Goal: Task Accomplishment & Management: Use online tool/utility

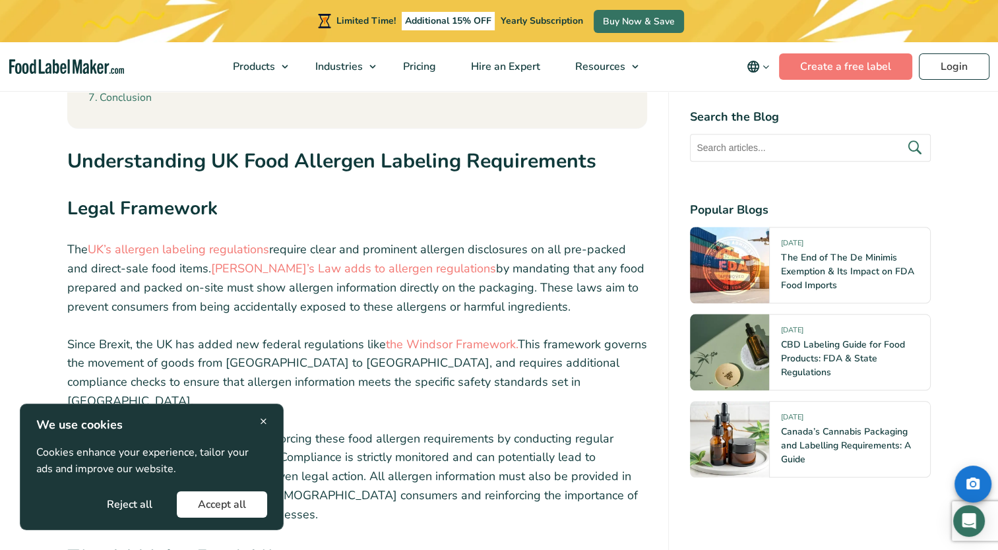
scroll to position [1188, 0]
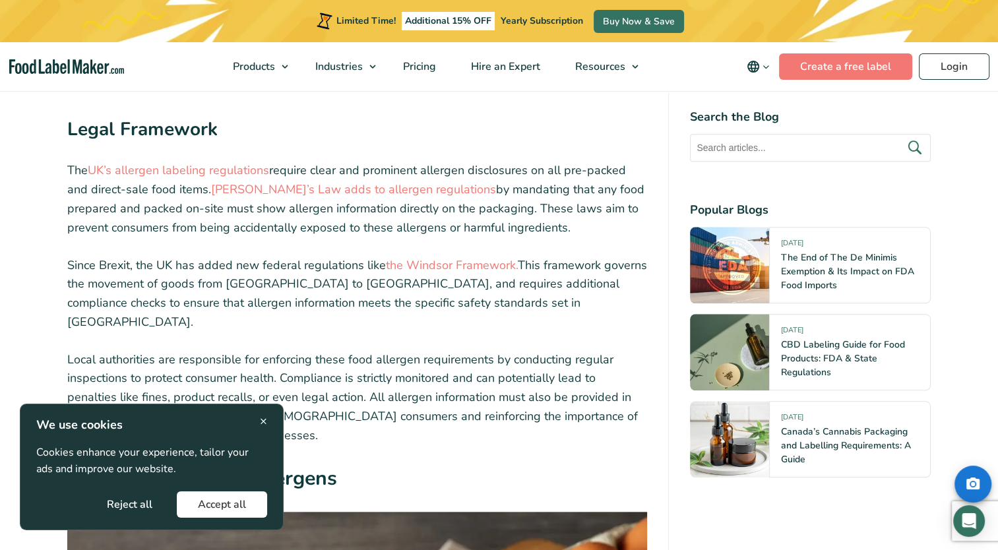
click at [205, 506] on button "Accept all" at bounding box center [222, 505] width 90 height 26
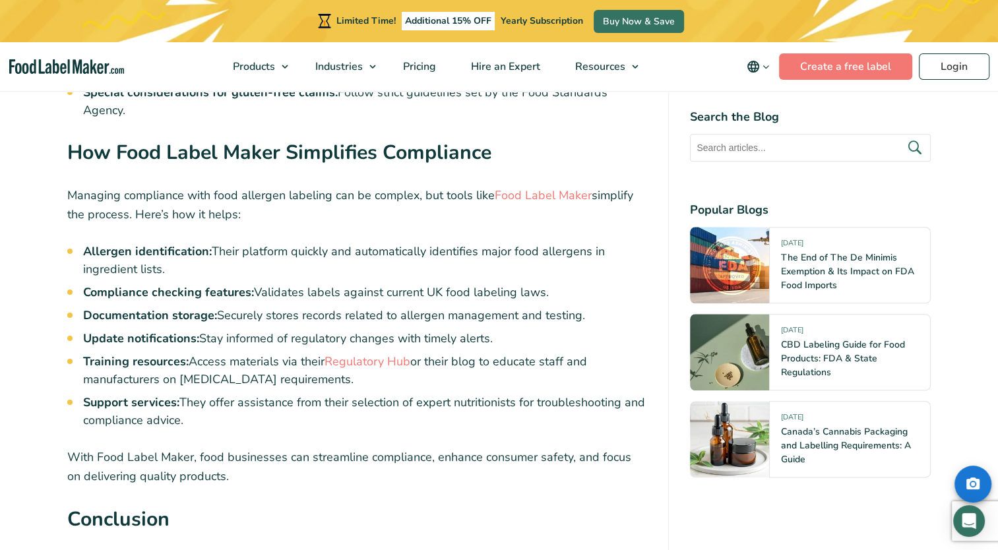
scroll to position [6334, 0]
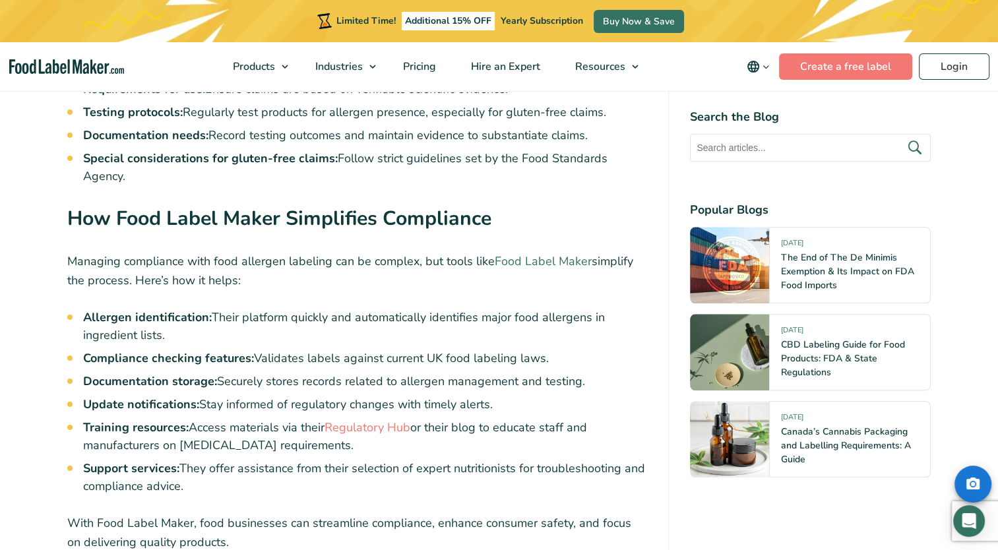
click at [545, 253] on link "Food Label Maker" at bounding box center [543, 261] width 97 height 16
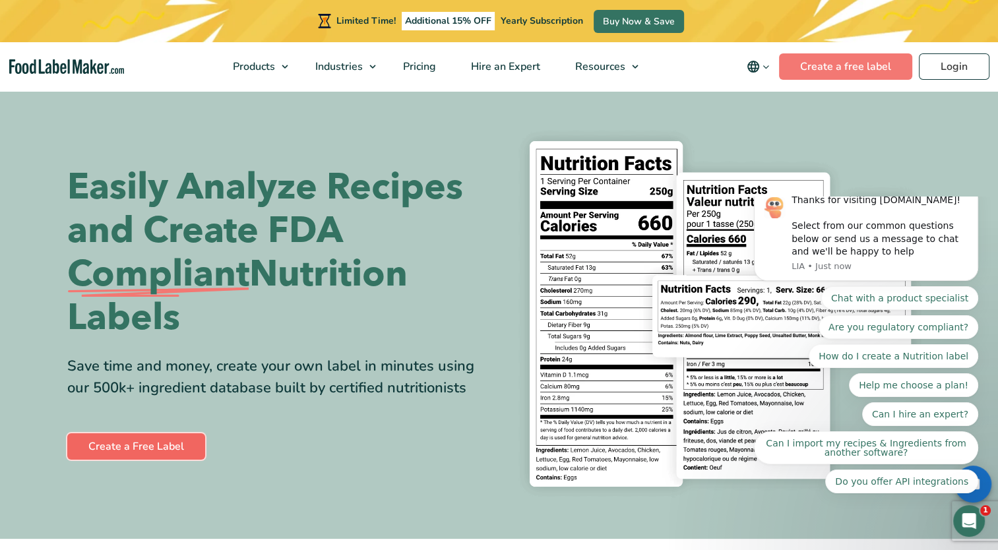
click at [160, 446] on link "Create a Free Label" at bounding box center [136, 446] width 138 height 26
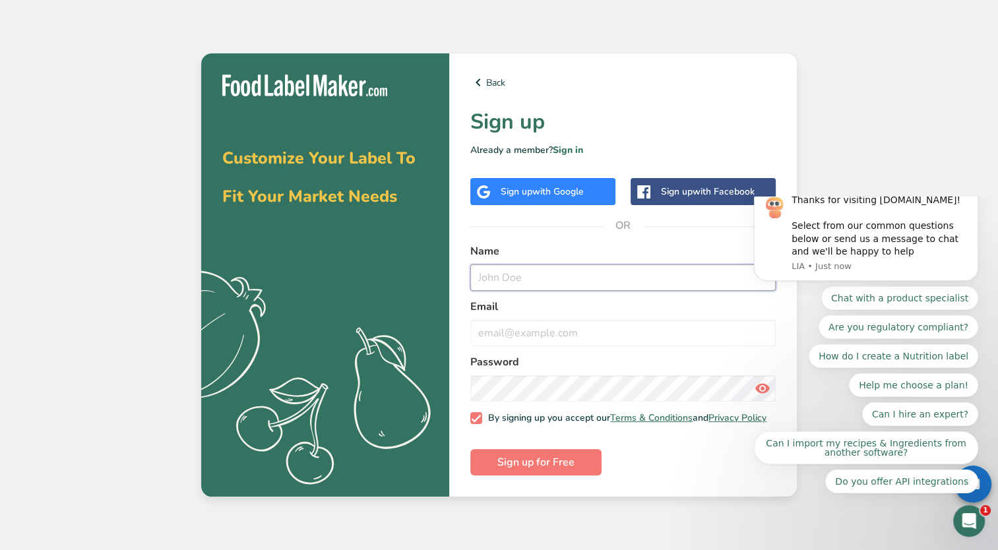
click at [521, 283] on input "text" at bounding box center [622, 278] width 305 height 26
type input "Andrea Payze Philliber"
type input "a.philliber@yahoo.com"
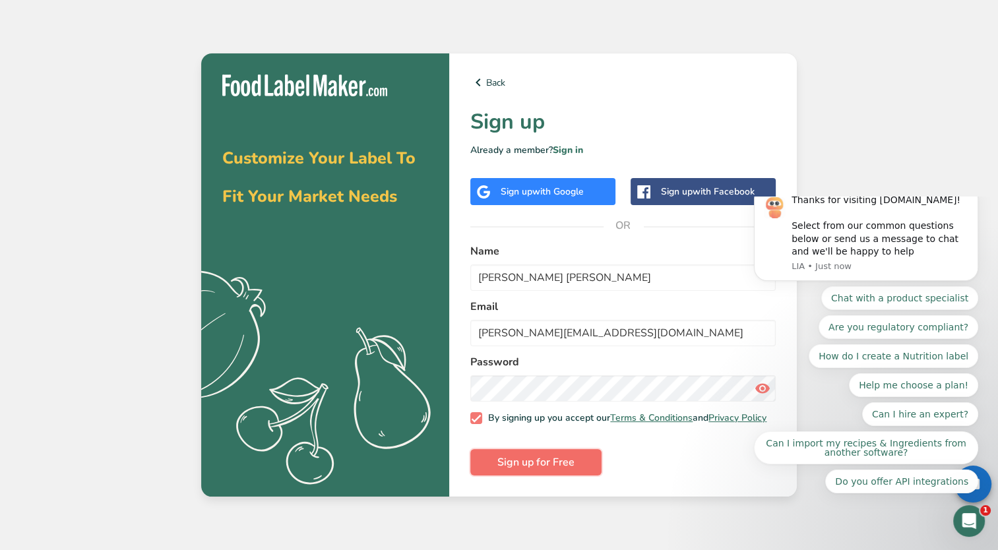
click at [558, 468] on span "Sign up for Free" at bounding box center [536, 463] width 77 height 16
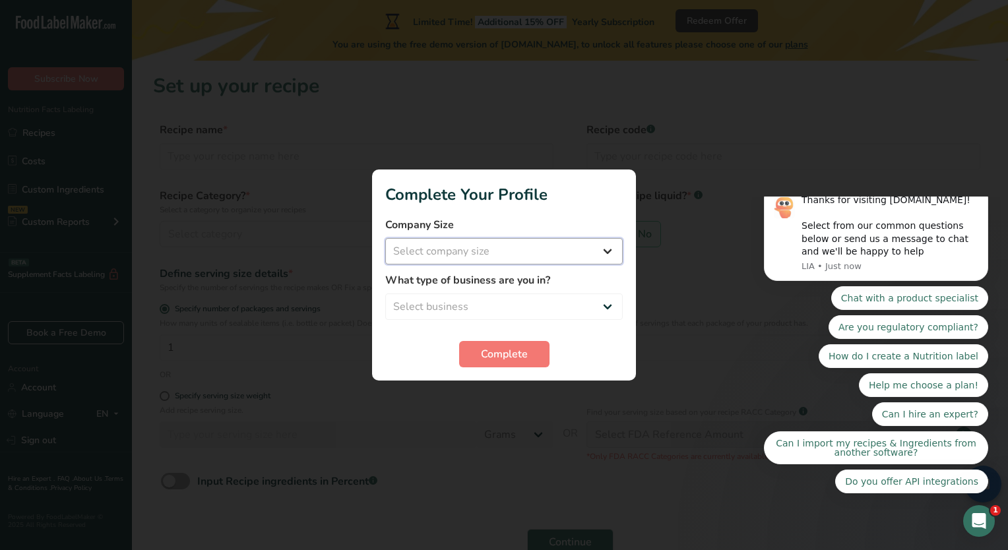
click at [604, 247] on select "Select company size Fewer than 10 Employees 10 to 50 Employees 51 to 500 Employ…" at bounding box center [504, 251] width 238 height 26
select select "1"
click at [385, 238] on select "Select company size Fewer than 10 Employees 10 to 50 Employees 51 to 500 Employ…" at bounding box center [504, 251] width 238 height 26
click at [610, 308] on select "Select business Packaged Food Manufacturer Restaurant & Cafe Bakery Meal Plans …" at bounding box center [504, 307] width 238 height 26
select select "3"
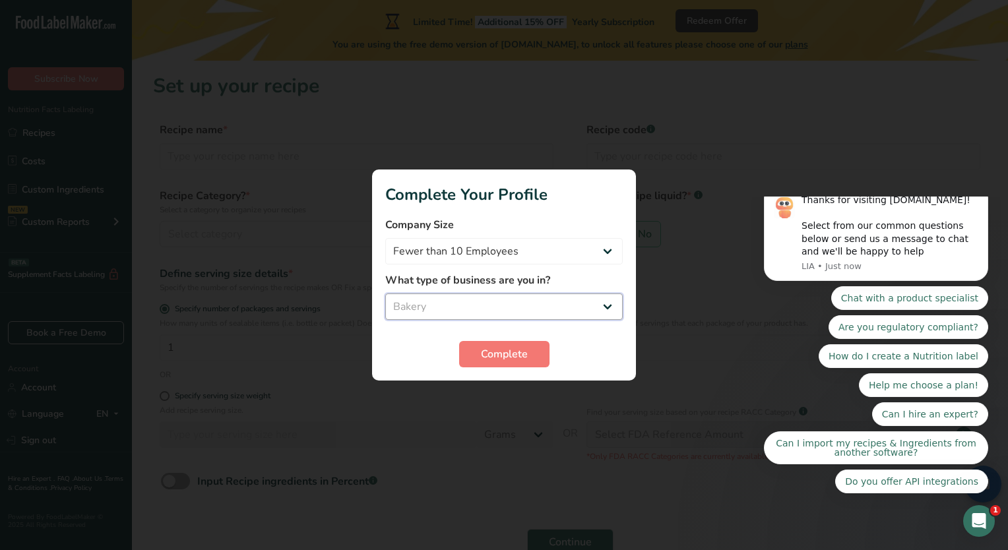
click at [385, 294] on select "Select business Packaged Food Manufacturer Restaurant & Cafe Bakery Meal Plans …" at bounding box center [504, 307] width 238 height 26
click at [522, 360] on span "Complete" at bounding box center [504, 354] width 47 height 16
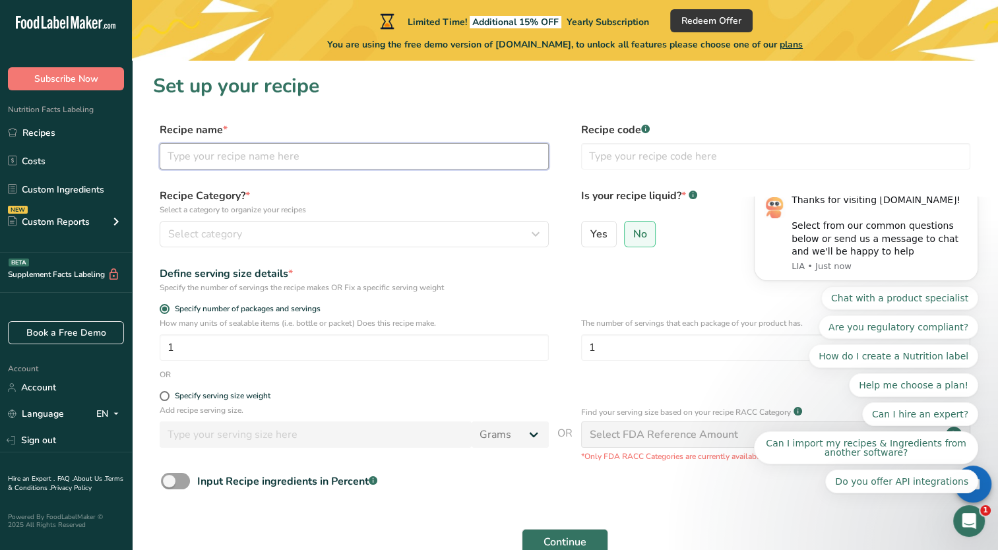
click at [324, 160] on input "text" at bounding box center [354, 156] width 389 height 26
type input "Lemon Drizzle"
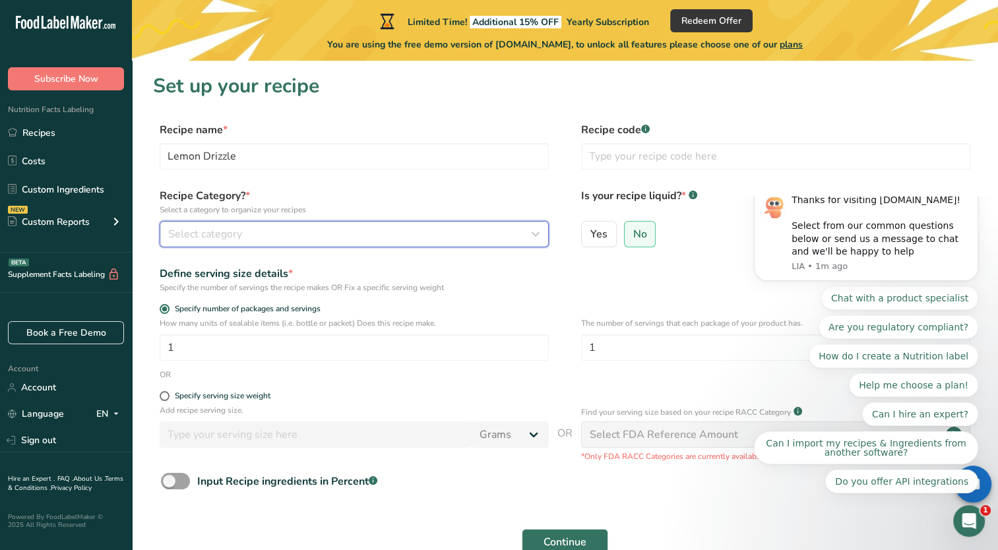
click at [243, 224] on button "Select category" at bounding box center [354, 234] width 389 height 26
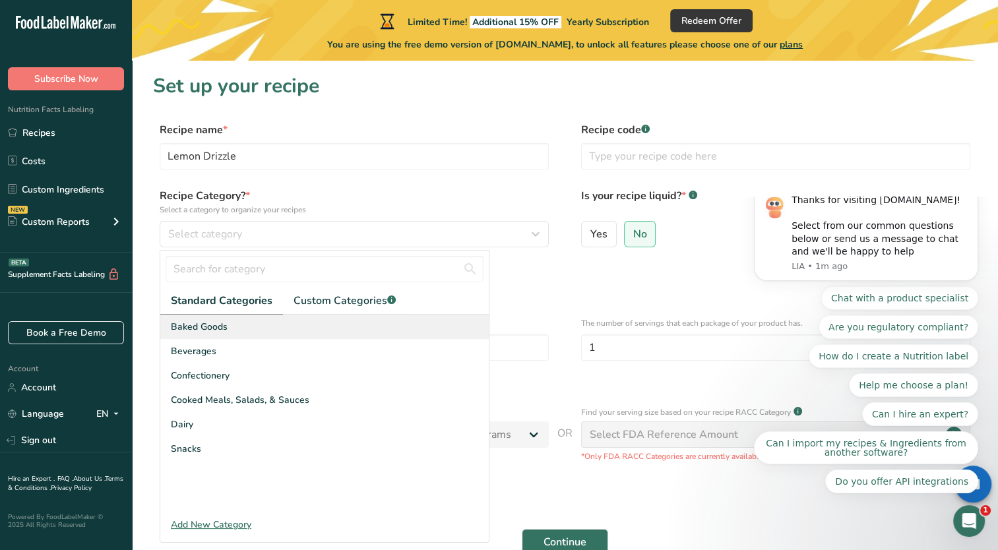
click at [204, 334] on div "Baked Goods" at bounding box center [324, 327] width 329 height 24
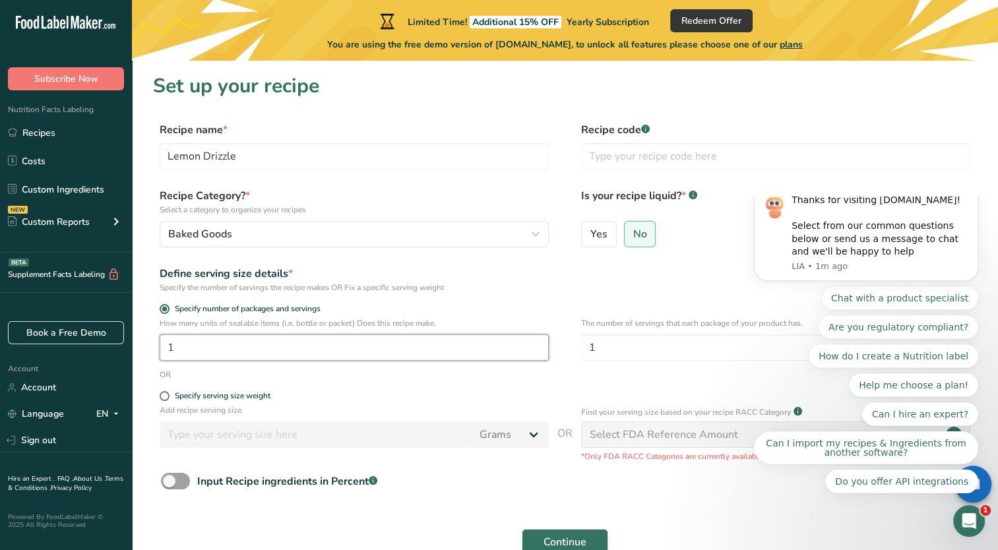
click at [196, 350] on input "1" at bounding box center [354, 348] width 389 height 26
type input "8"
click at [638, 233] on span "No" at bounding box center [640, 234] width 14 height 13
click at [633, 233] on input "No" at bounding box center [629, 234] width 9 height 9
click at [668, 157] on input "text" at bounding box center [775, 156] width 389 height 26
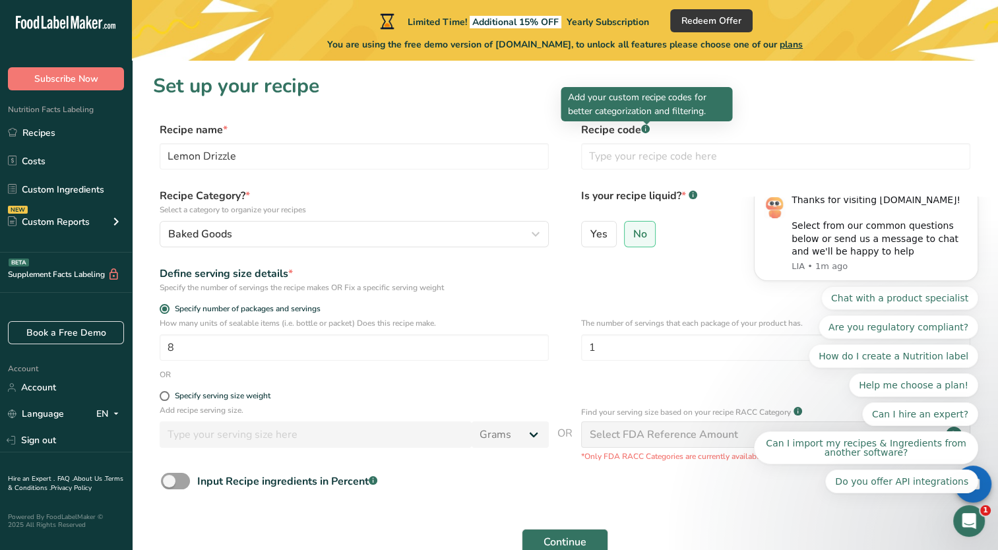
click at [646, 129] on icon at bounding box center [645, 129] width 1 height 3
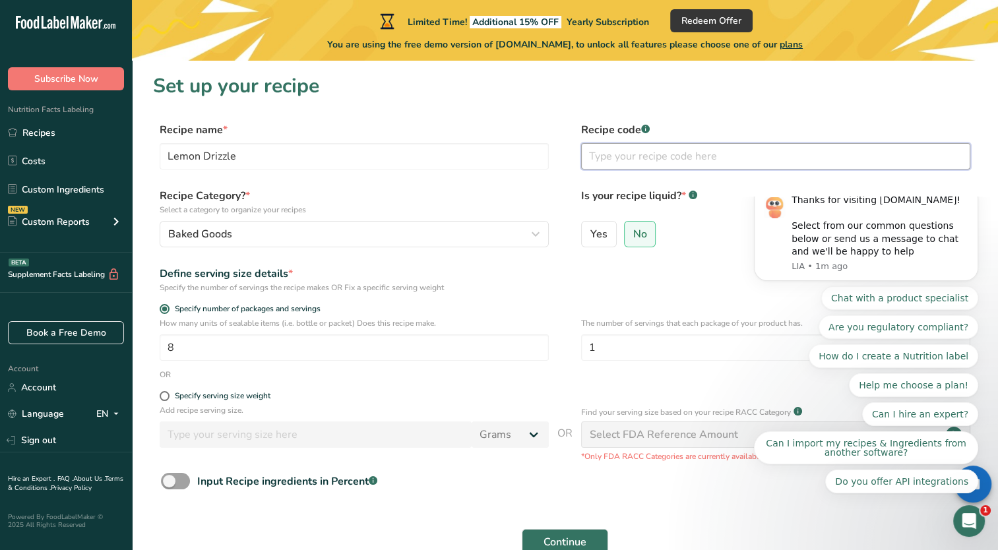
click at [604, 154] on input "text" at bounding box center [775, 156] width 389 height 26
type input "LDC"
click at [704, 245] on div "Yes No" at bounding box center [775, 238] width 389 height 34
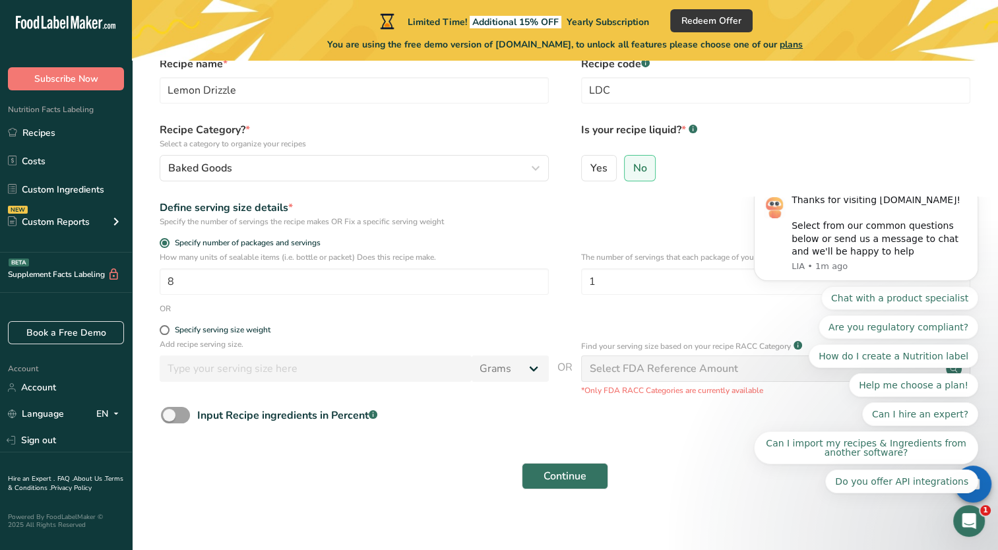
scroll to position [77, 0]
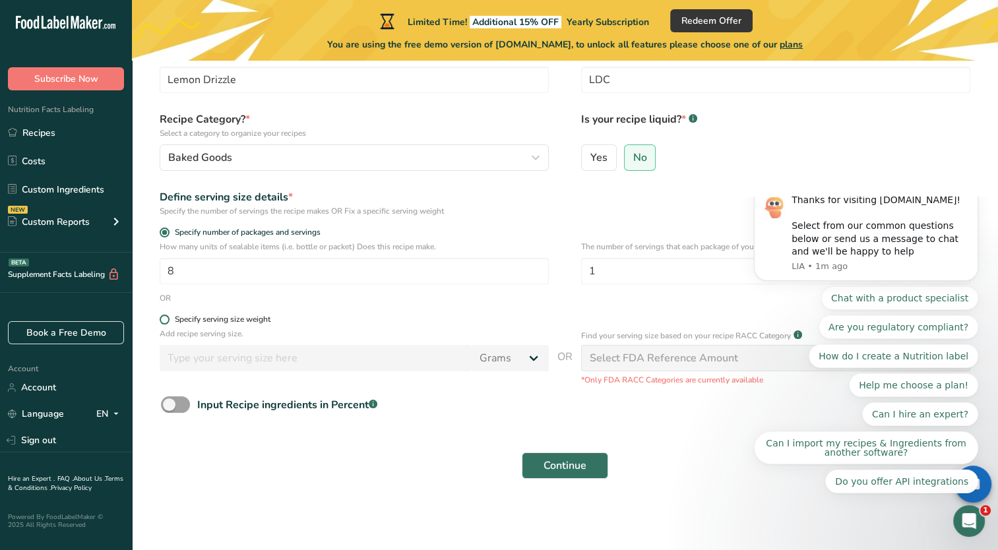
click at [165, 319] on span at bounding box center [165, 320] width 10 height 10
click at [165, 319] on input "Specify serving size weight" at bounding box center [164, 319] width 9 height 9
radio input "true"
radio input "false"
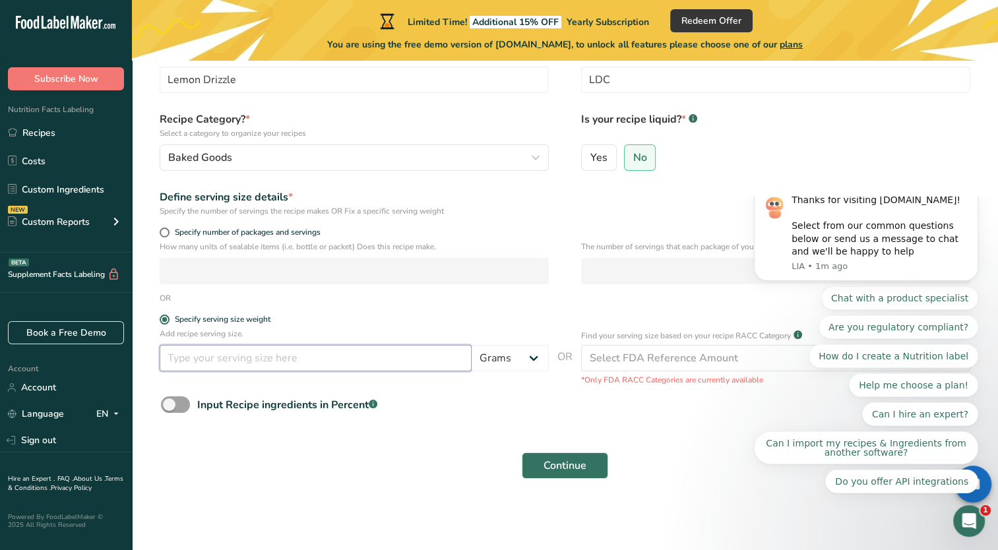
click at [240, 360] on input "number" at bounding box center [316, 358] width 312 height 26
click at [532, 359] on select "Grams kg mg mcg lb oz l mL fl oz tbsp tsp cup qt gallon" at bounding box center [510, 358] width 77 height 26
click at [472, 345] on select "Grams kg mg mcg lb oz l mL fl oz tbsp tsp cup qt gallon" at bounding box center [510, 358] width 77 height 26
click at [162, 318] on span at bounding box center [165, 320] width 10 height 10
click at [162, 318] on input "Specify serving size weight" at bounding box center [164, 319] width 9 height 9
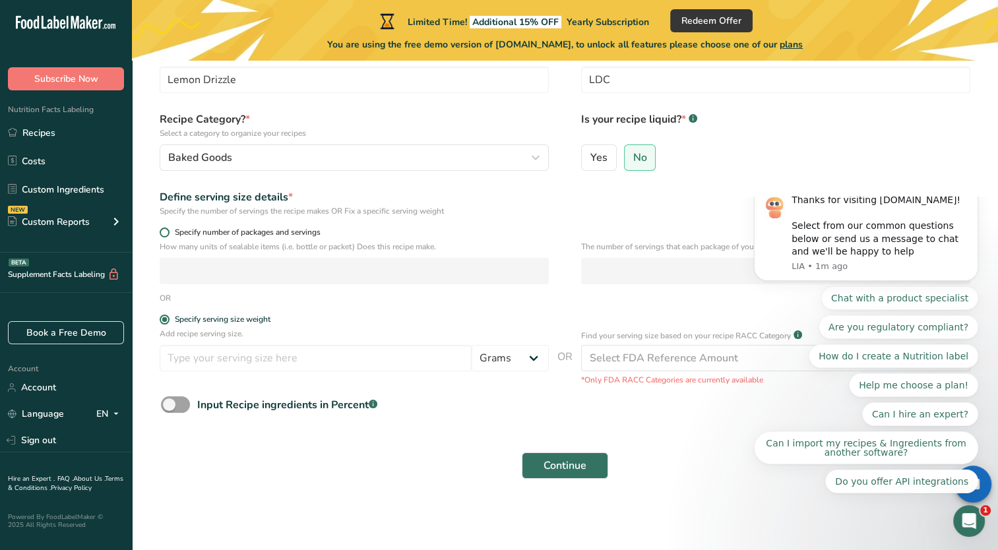
click at [168, 232] on span at bounding box center [165, 233] width 10 height 10
click at [168, 232] on input "Specify number of packages and servings" at bounding box center [164, 232] width 9 height 9
radio input "true"
radio input "false"
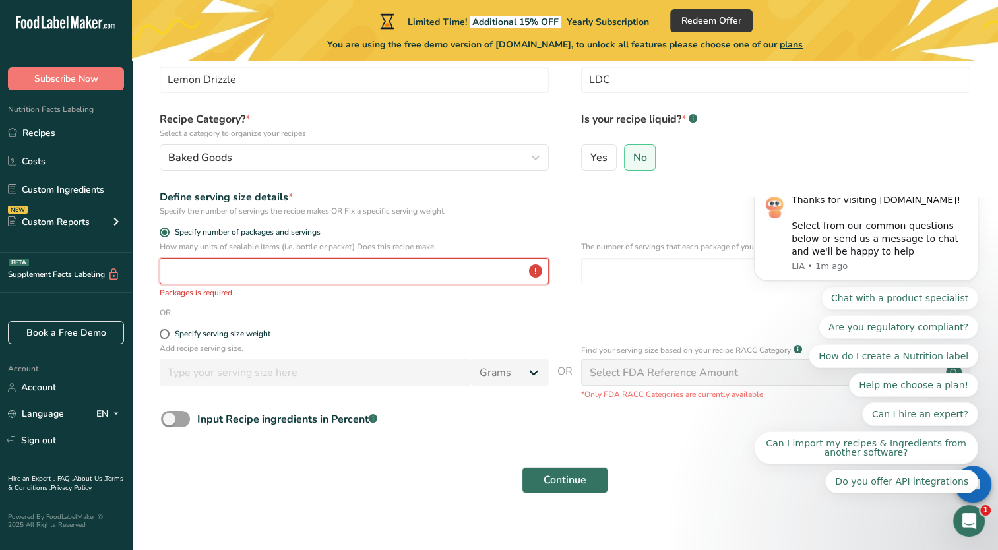
click at [226, 276] on input "number" at bounding box center [354, 271] width 389 height 26
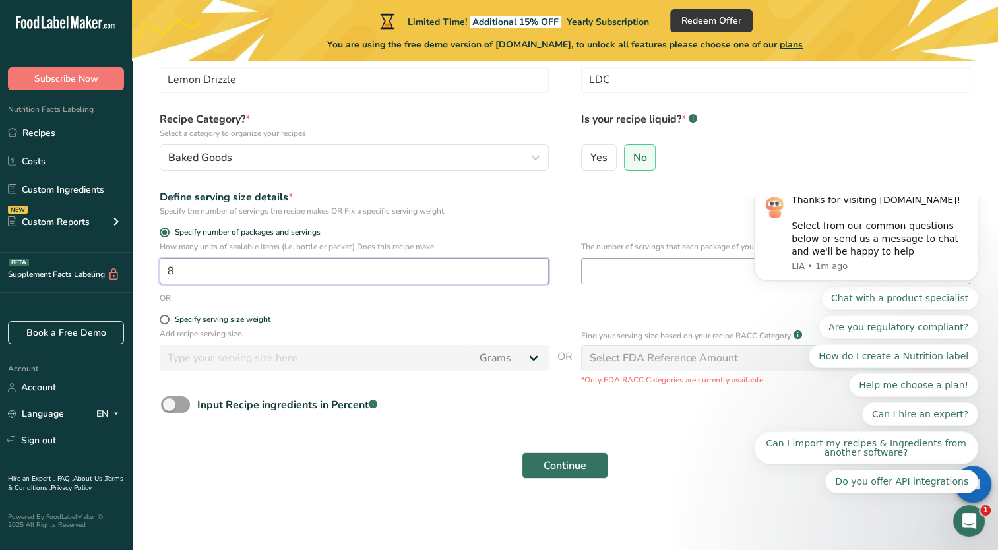
type input "8"
click at [596, 271] on input "number" at bounding box center [775, 271] width 389 height 26
type input "1"
click at [668, 430] on form "Recipe name * Lemon Drizzle Recipe code .a-a{fill:#347362;}.b-a{fill:#fff;} LDC…" at bounding box center [565, 266] width 824 height 441
click at [578, 465] on span "Continue" at bounding box center [565, 466] width 43 height 16
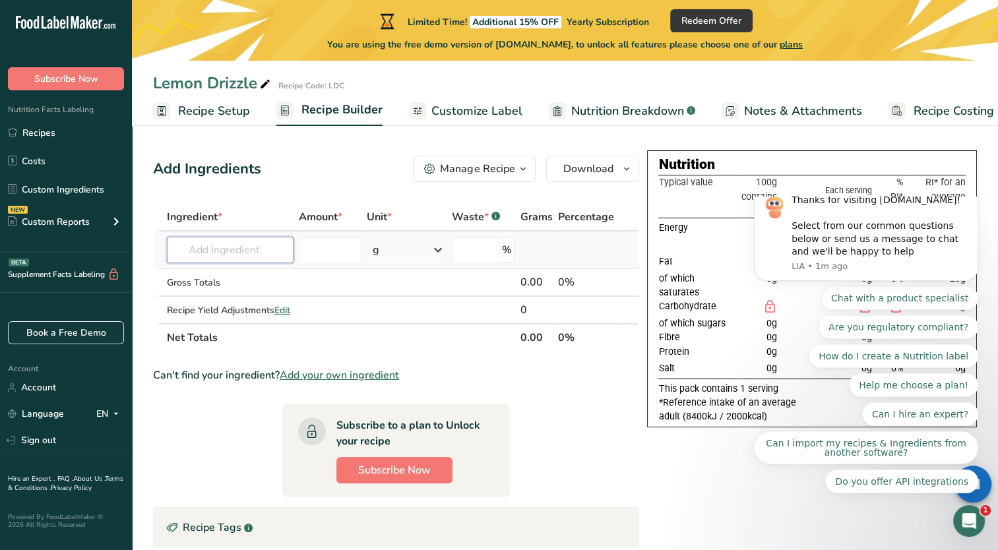
click at [249, 252] on input "text" at bounding box center [230, 250] width 127 height 26
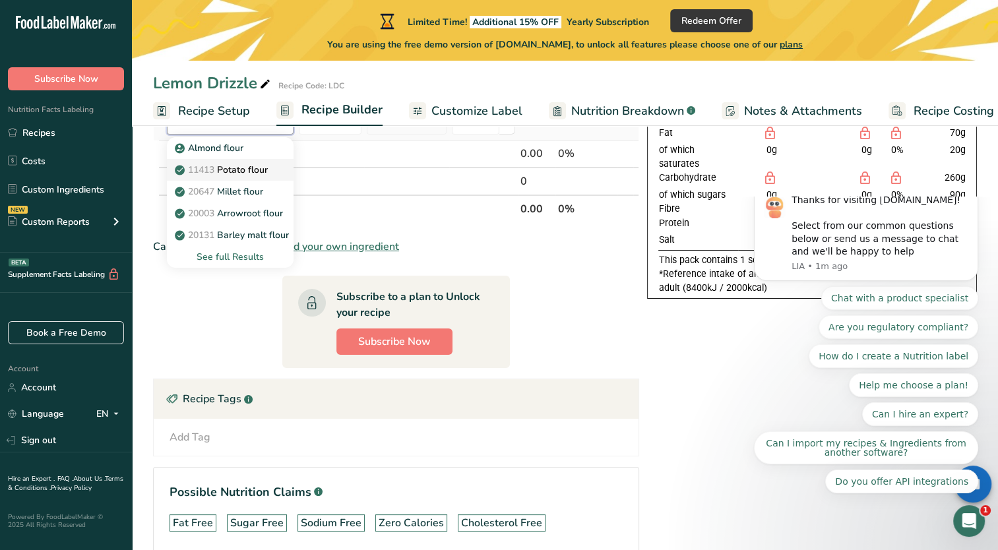
scroll to position [132, 0]
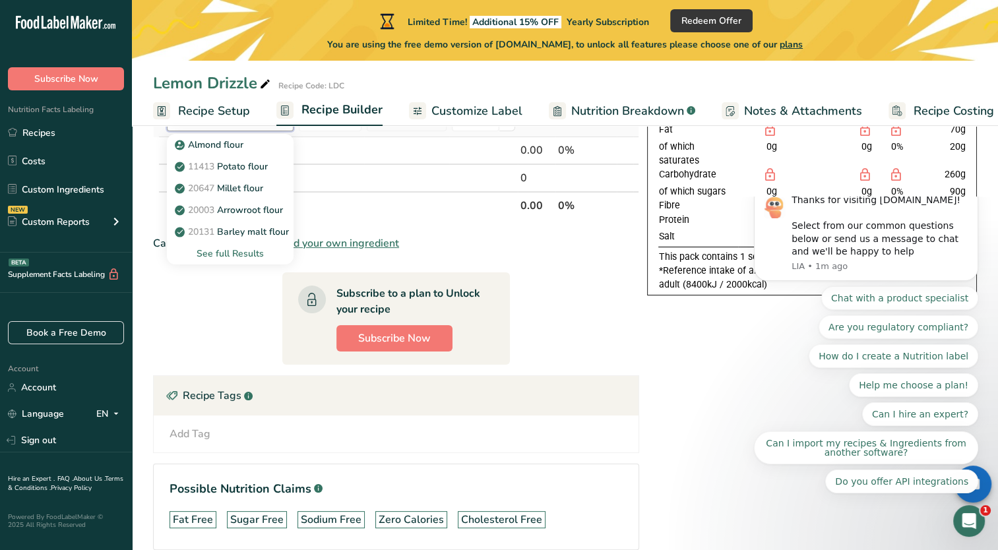
type input "Flour"
click at [236, 257] on div "See full Results" at bounding box center [230, 254] width 106 height 14
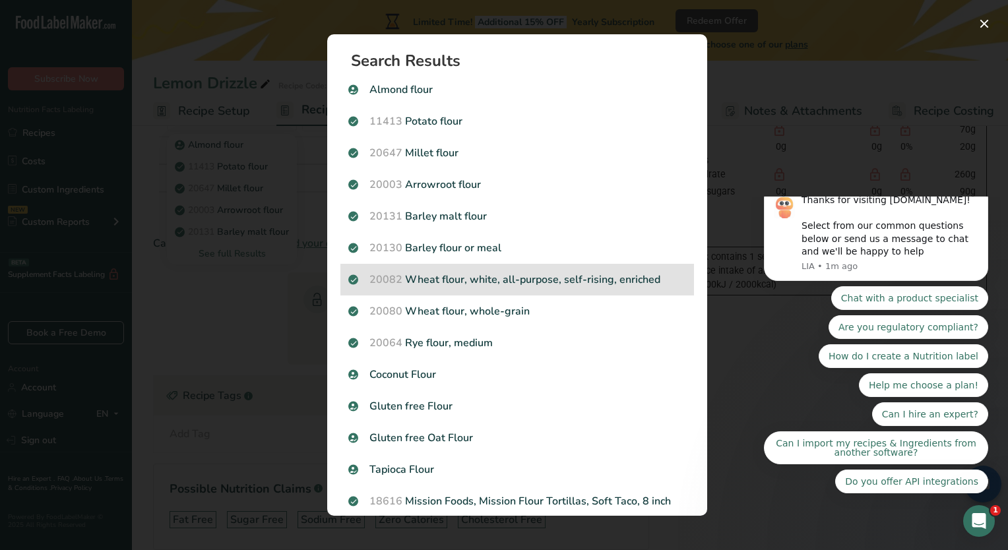
click at [457, 278] on p "20082 Wheat flour, white, all-purpose, self-rising, enriched" at bounding box center [517, 280] width 338 height 16
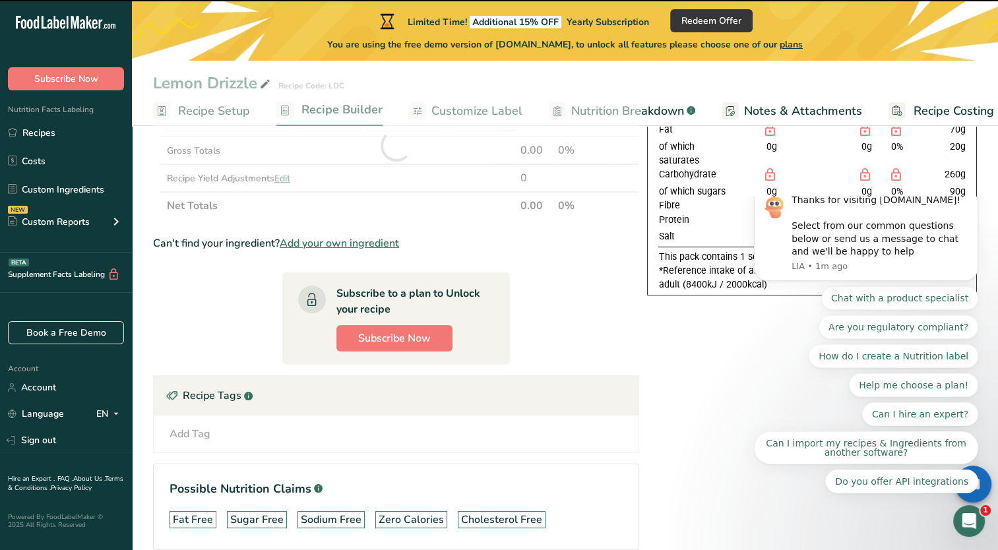
type input "0"
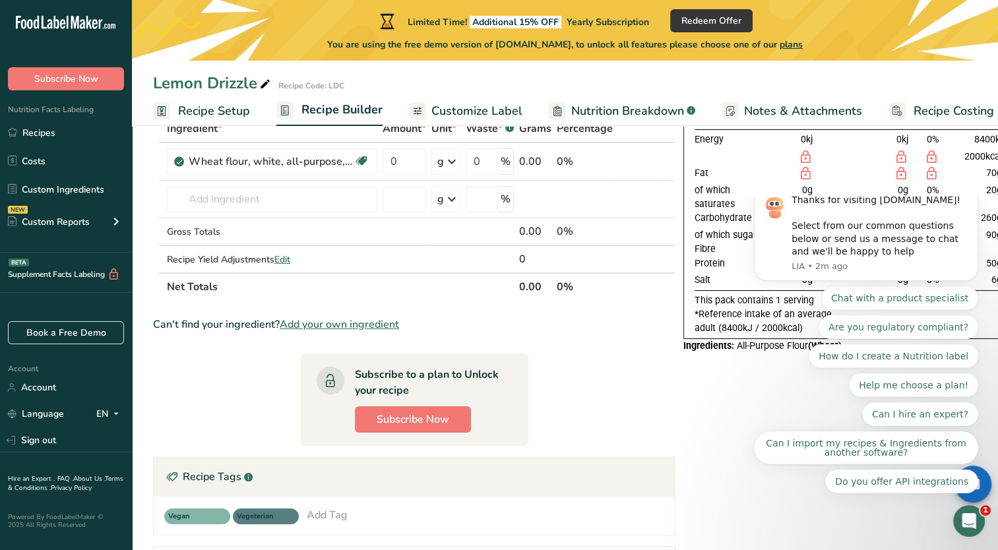
scroll to position [66, 0]
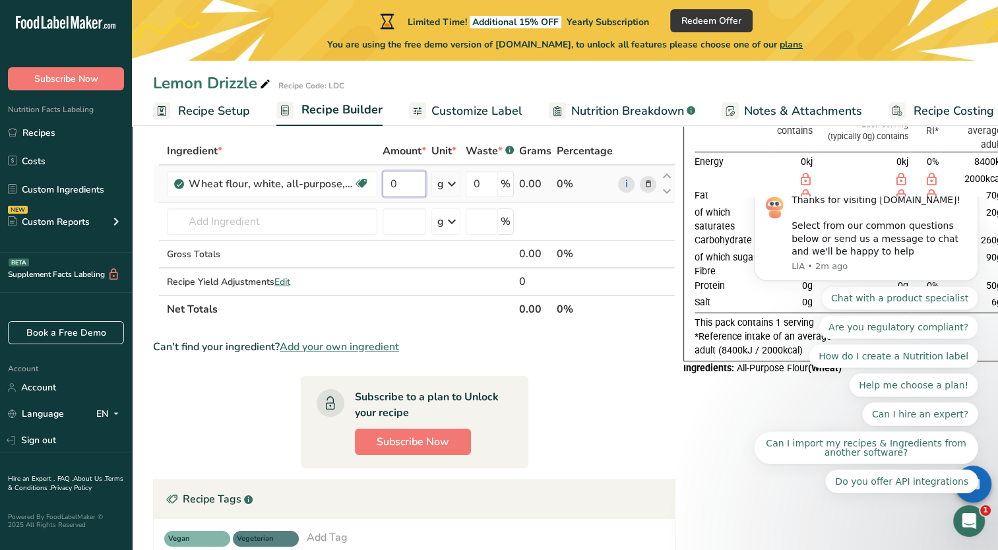
click at [407, 181] on input "0" at bounding box center [405, 184] width 44 height 26
type input "225"
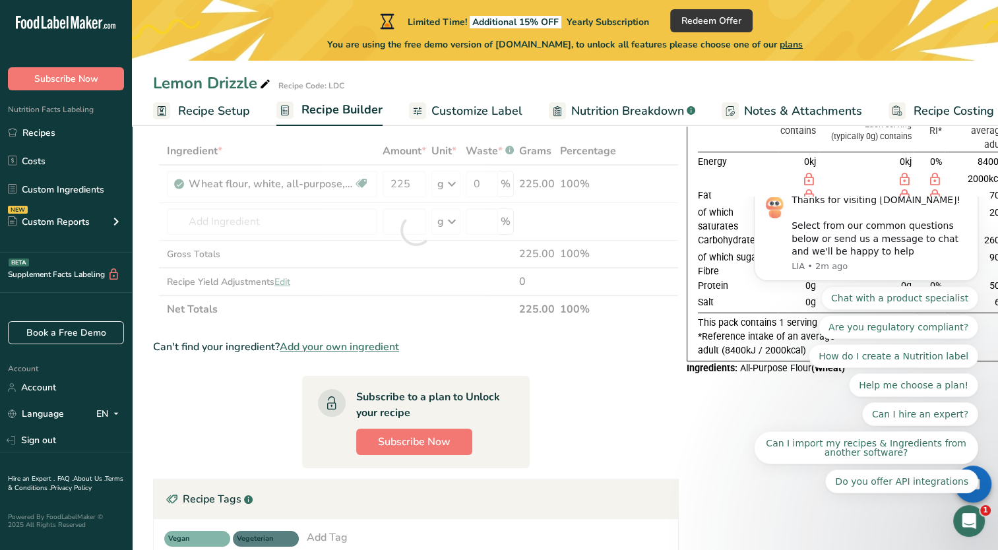
click at [577, 418] on section "Ingredient * Amount * Unit * Waste * .a-a{fill:#347362;}.b-a{fill:#fff;} Grams …" at bounding box center [416, 420] width 526 height 567
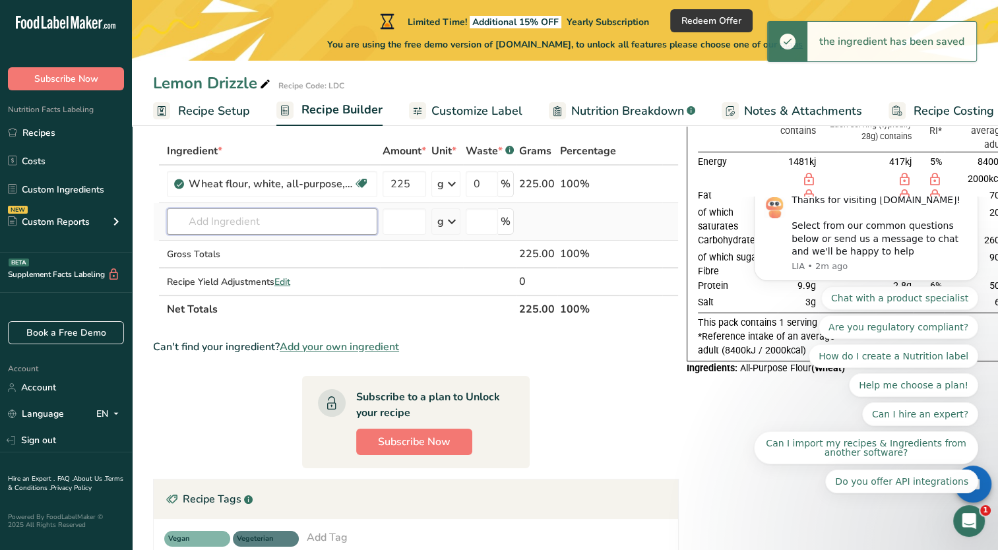
click at [224, 224] on input "text" at bounding box center [272, 222] width 210 height 26
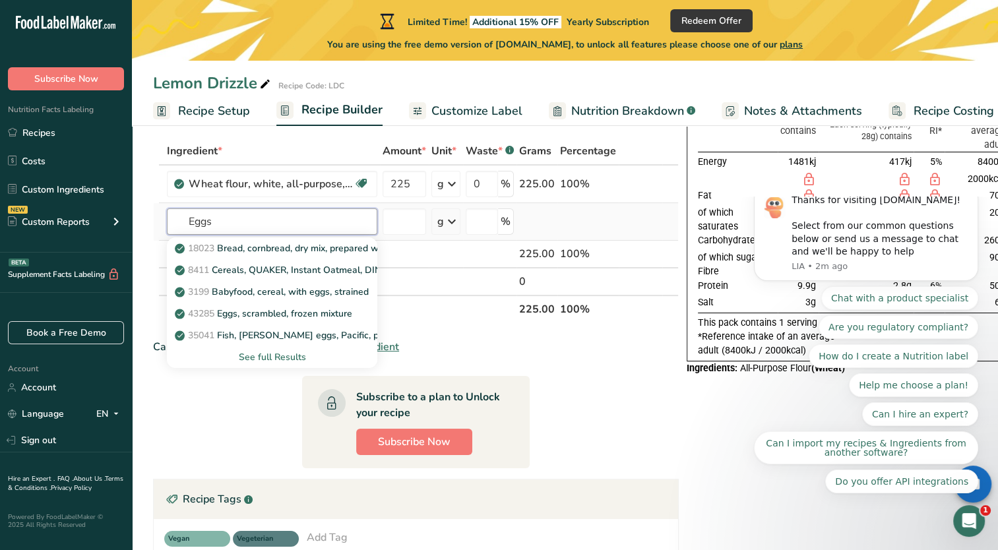
type input "Eggs"
click at [257, 352] on div "See full Results" at bounding box center [271, 357] width 189 height 14
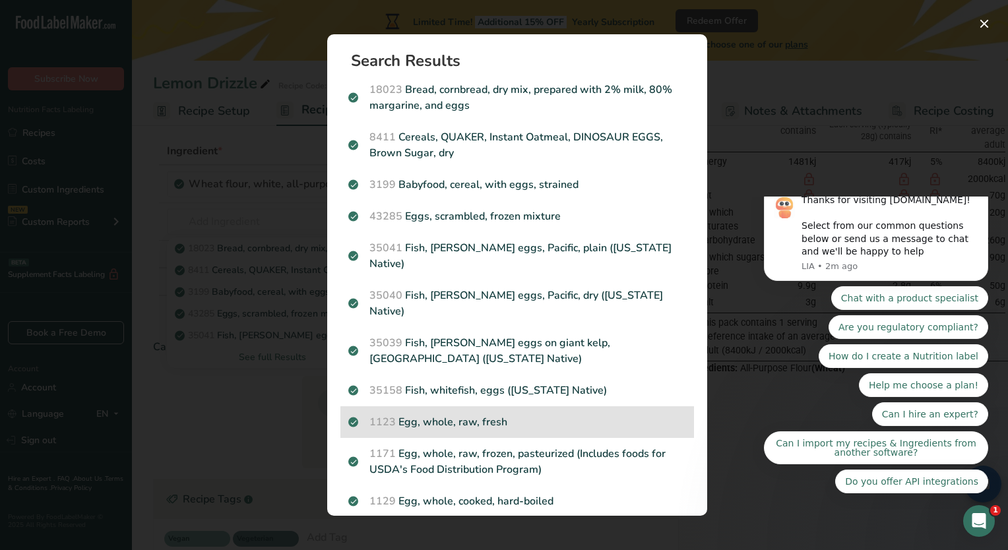
click at [461, 414] on p "1123 Egg, whole, raw, fresh" at bounding box center [517, 422] width 338 height 16
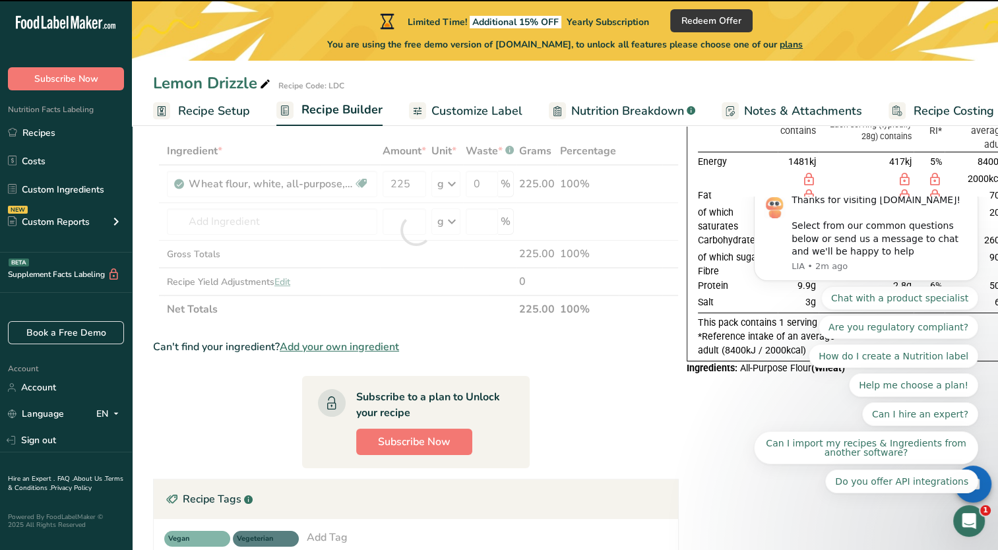
type input "0"
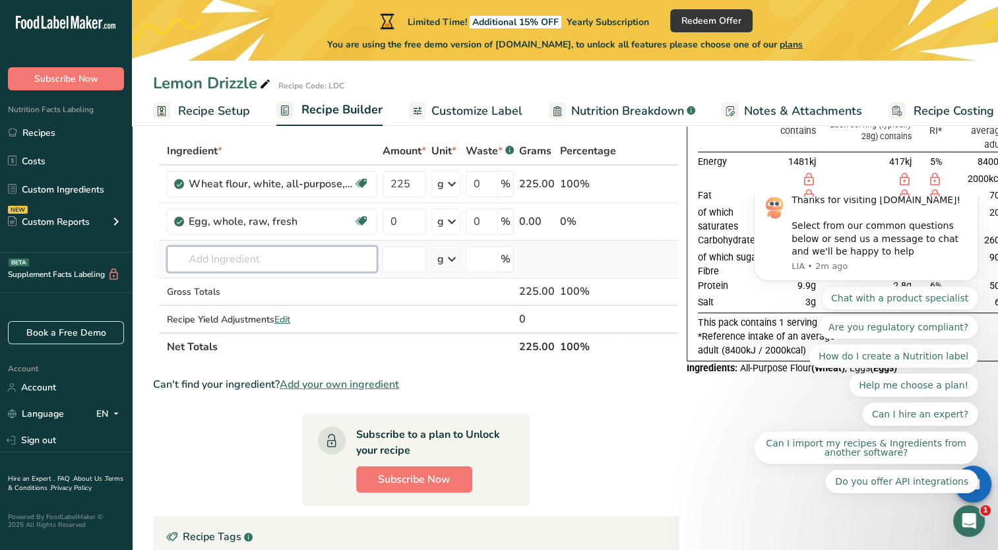
click at [240, 261] on input "text" at bounding box center [272, 259] width 210 height 26
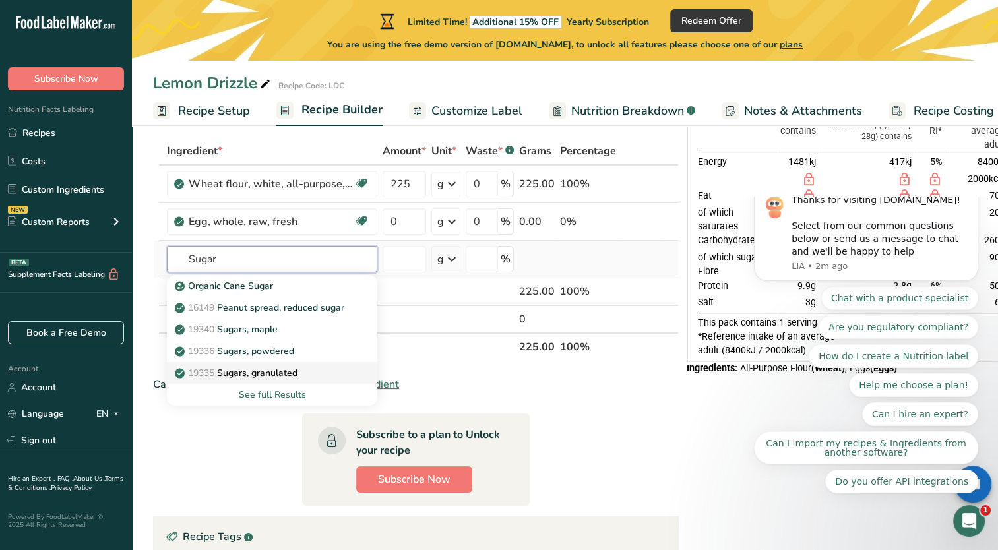
type input "Sugar"
click at [265, 371] on p "19335 Sugars, granulated" at bounding box center [237, 373] width 120 height 14
type input "Sugars, granulated"
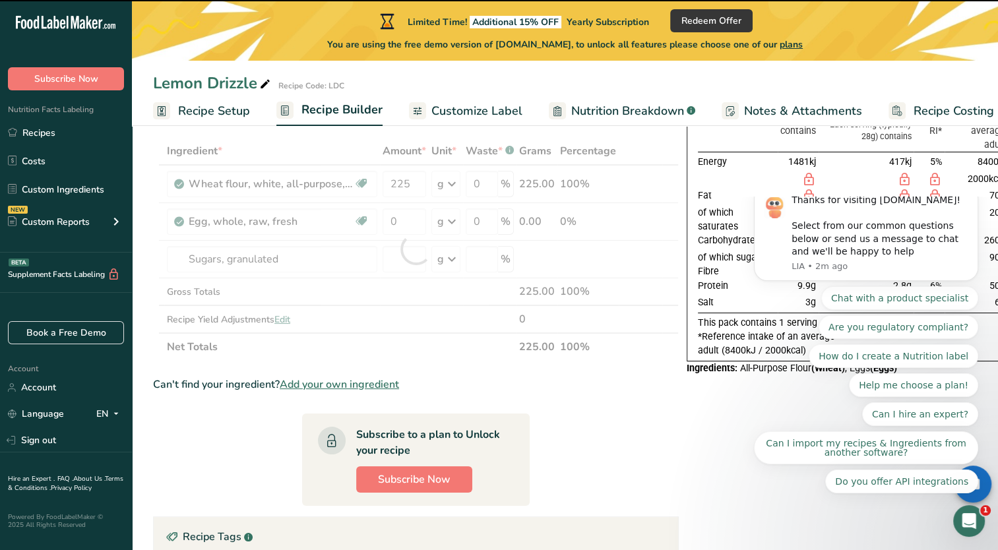
type input "0"
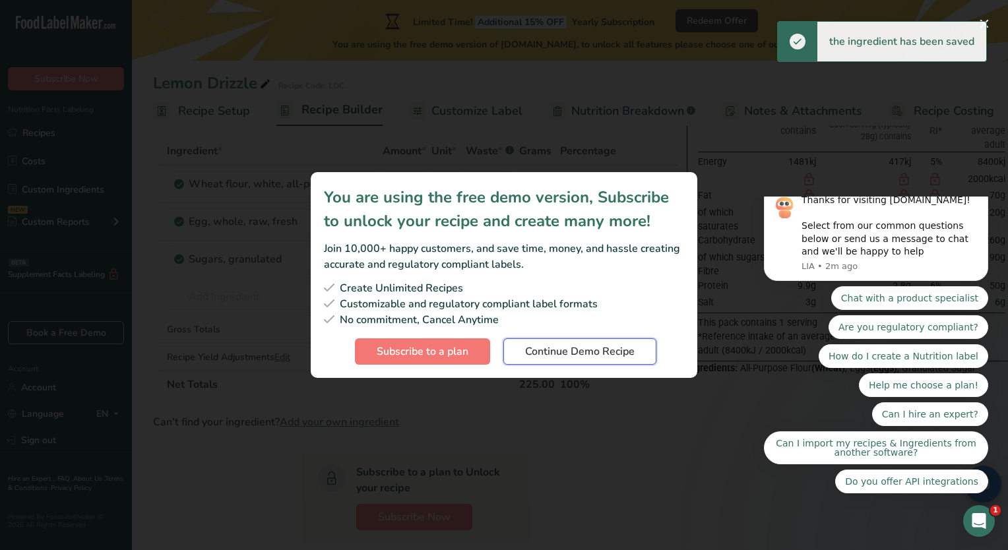
click at [575, 358] on span "Continue Demo Recipe" at bounding box center [580, 352] width 110 height 16
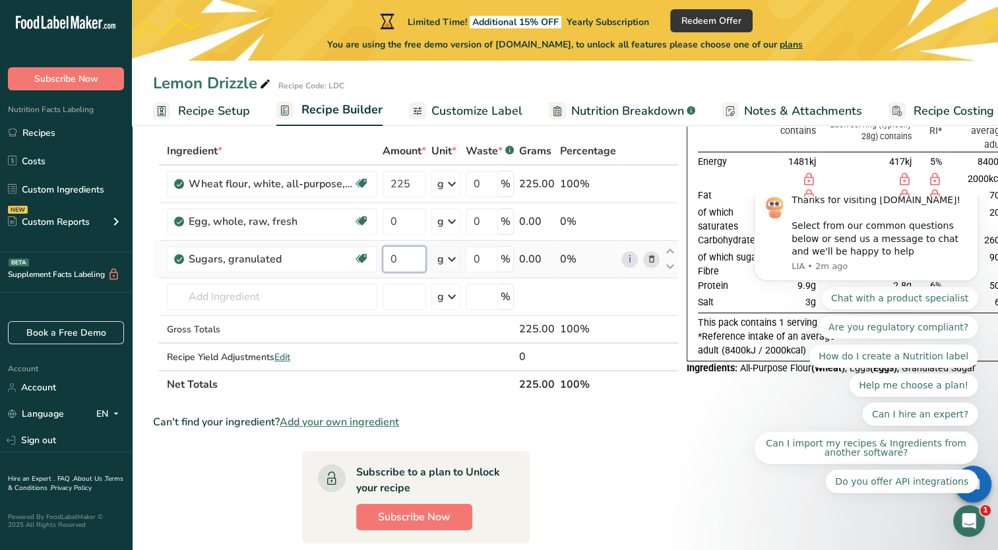
click at [396, 257] on input "0" at bounding box center [405, 259] width 44 height 26
type input "225"
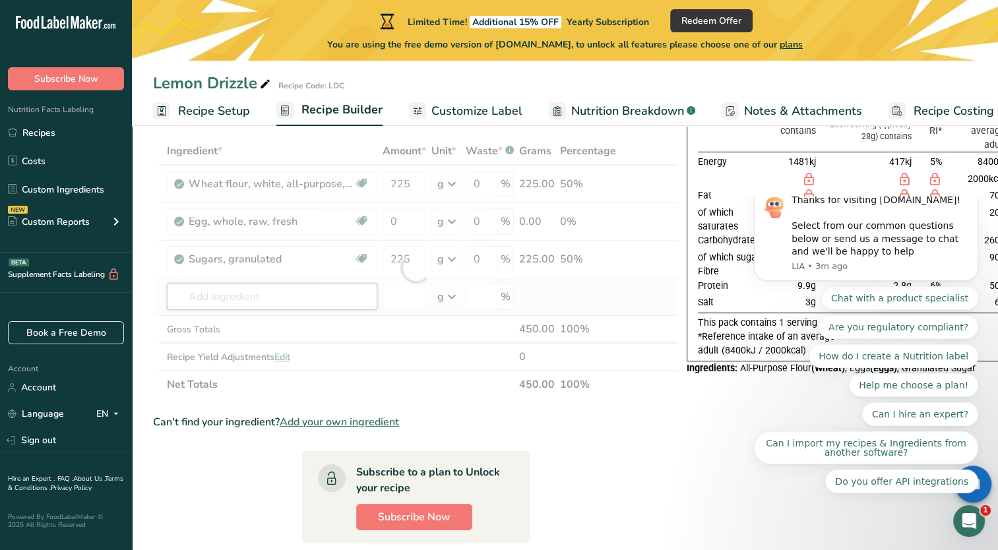
click at [252, 300] on div "Ingredient * Amount * Unit * Waste * .a-a{fill:#347362;}.b-a{fill:#fff;} Grams …" at bounding box center [416, 267] width 526 height 261
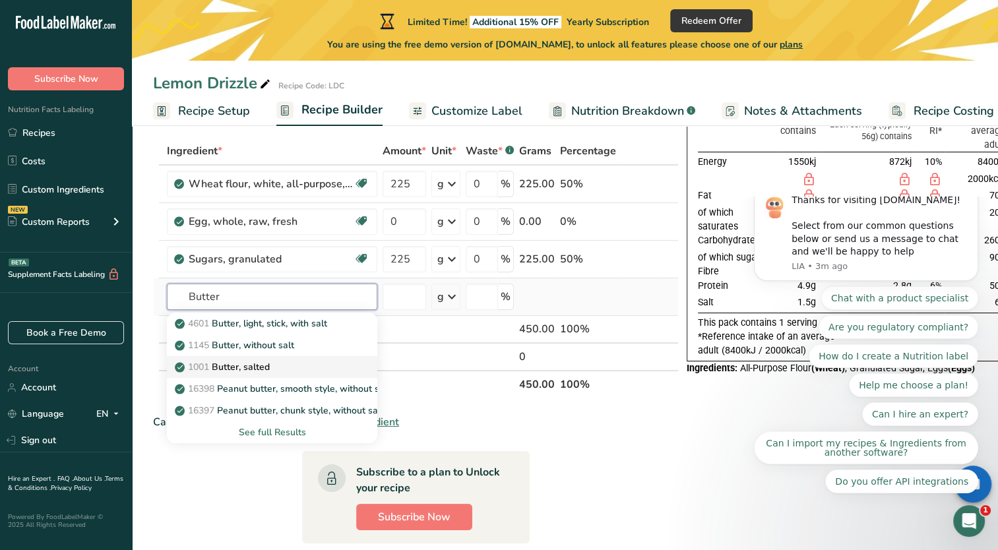
type input "Butter"
click at [249, 366] on p "1001 Butter, salted" at bounding box center [223, 367] width 92 height 14
type input "Butter, salted"
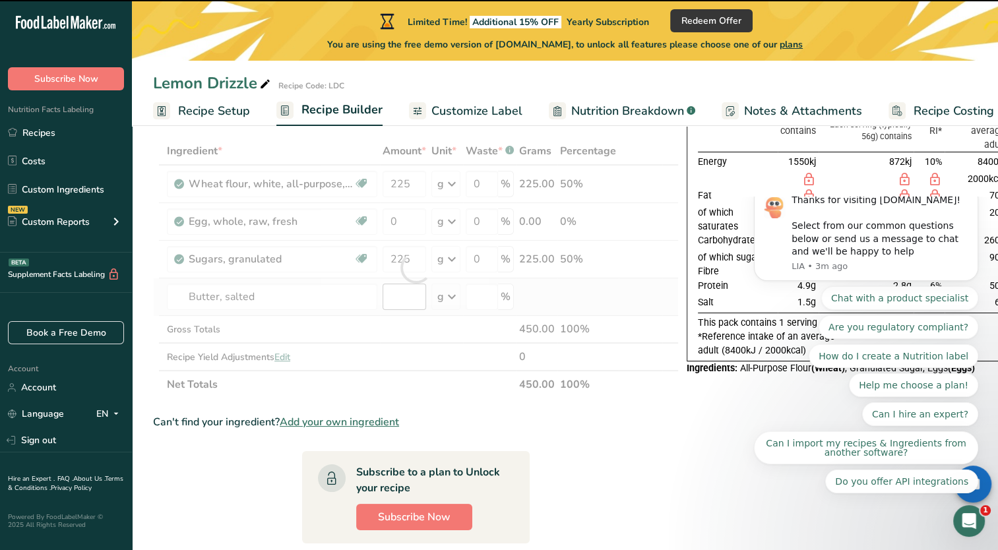
type input "0"
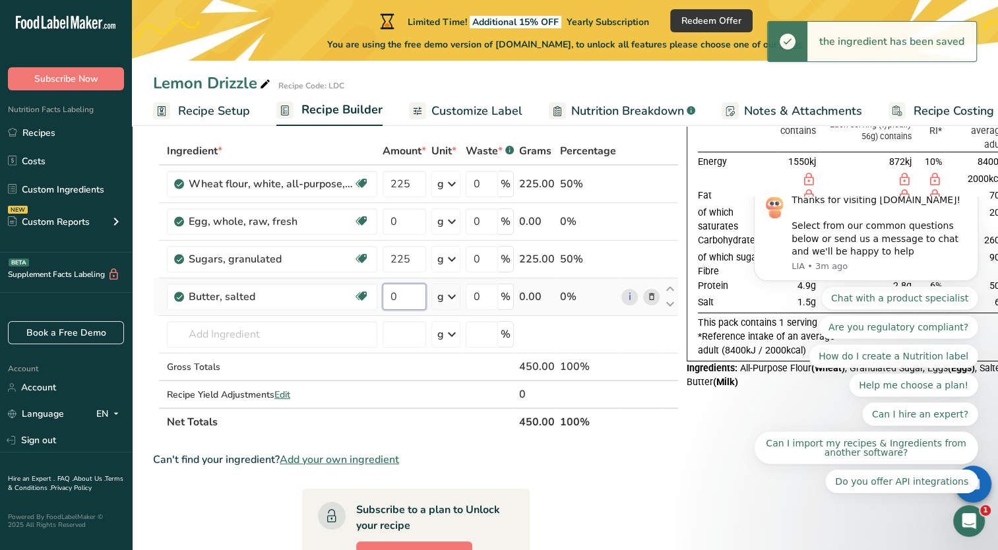
click at [400, 300] on input "0" at bounding box center [405, 297] width 44 height 26
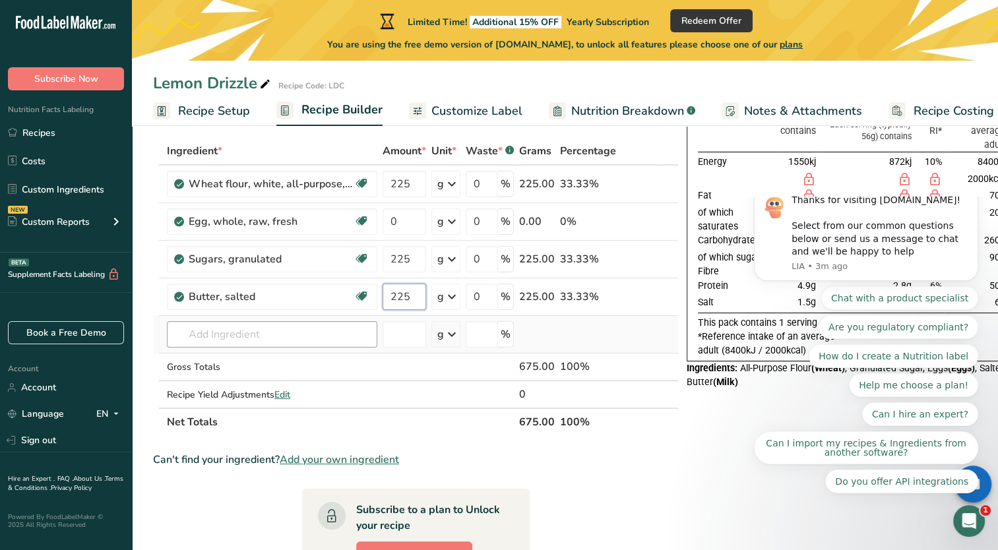
type input "225"
click at [236, 333] on div "Ingredient * Amount * Unit * Waste * .a-a{fill:#347362;}.b-a{fill:#fff;} Grams …" at bounding box center [416, 286] width 526 height 299
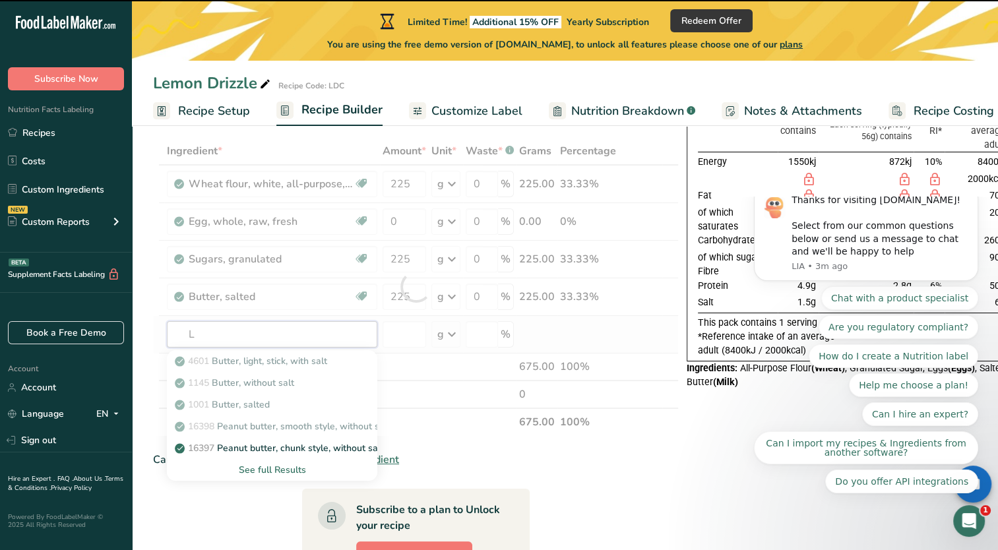
type input "Le"
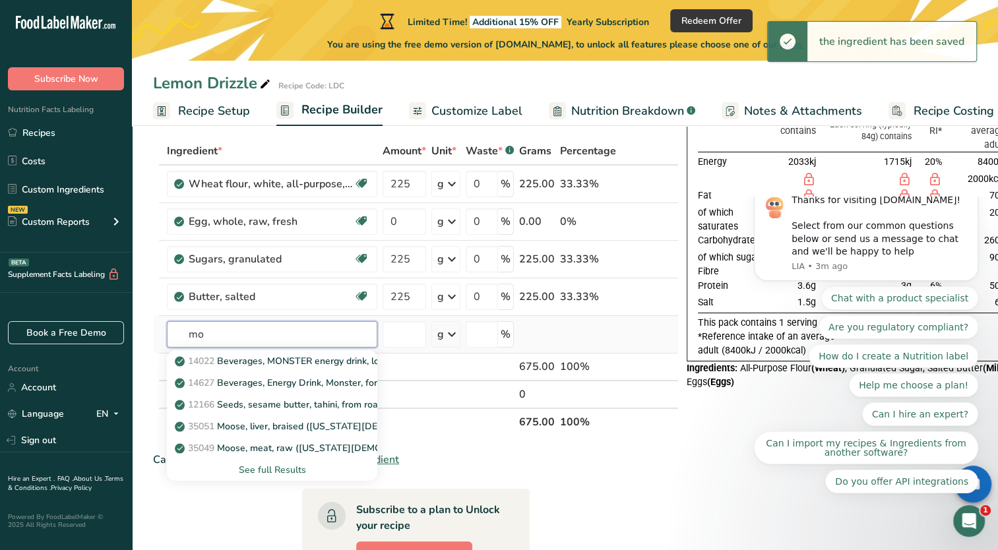
type input "m"
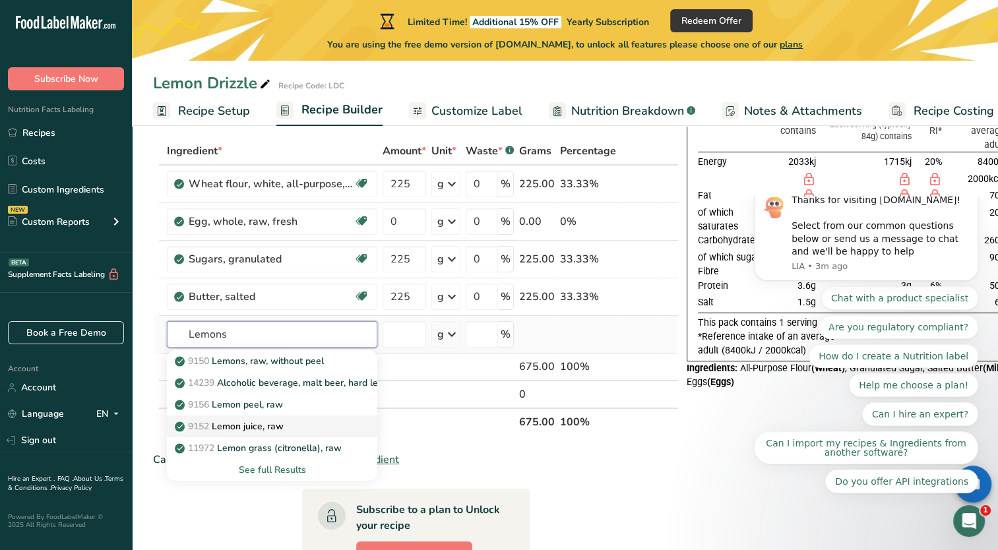
type input "Lemons"
click at [251, 426] on p "9152 Lemon juice, raw" at bounding box center [230, 427] width 106 height 14
type input "Lemon juice, raw"
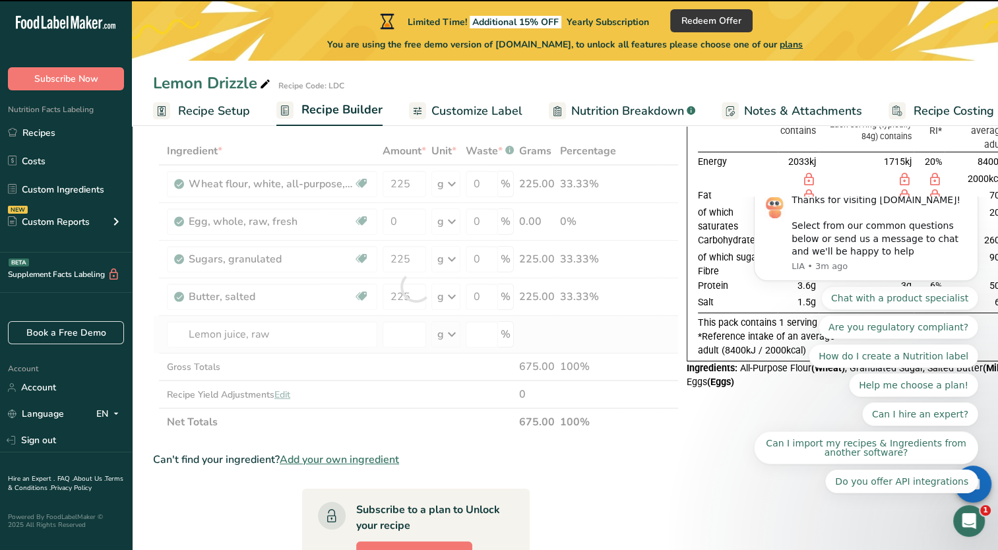
type input "0"
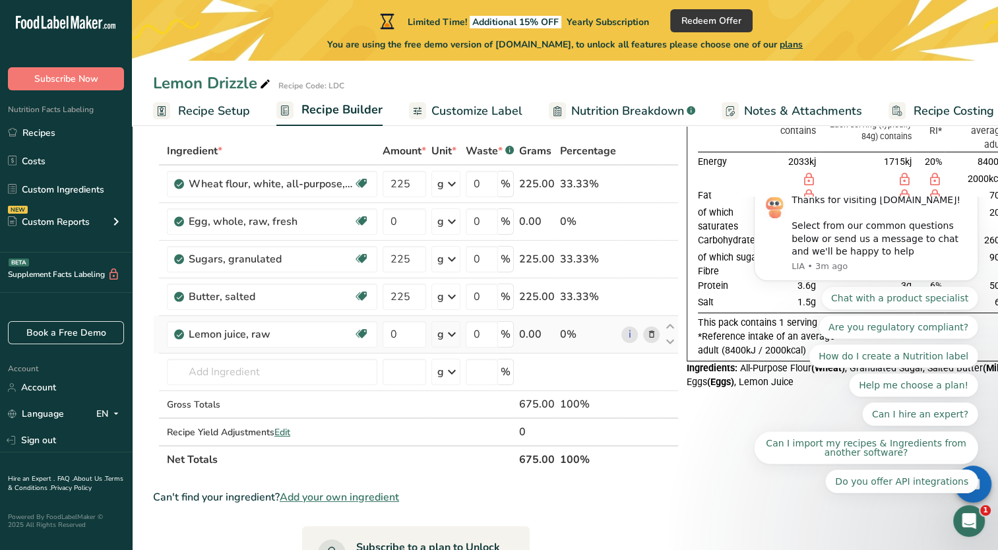
click at [452, 334] on icon at bounding box center [452, 335] width 16 height 24
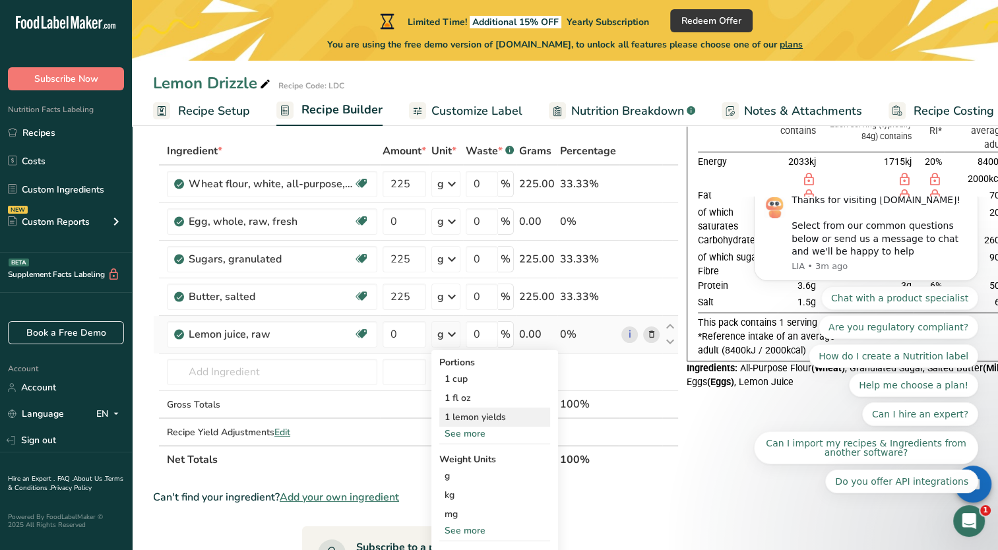
click at [490, 416] on div "1 lemon yields" at bounding box center [494, 417] width 111 height 19
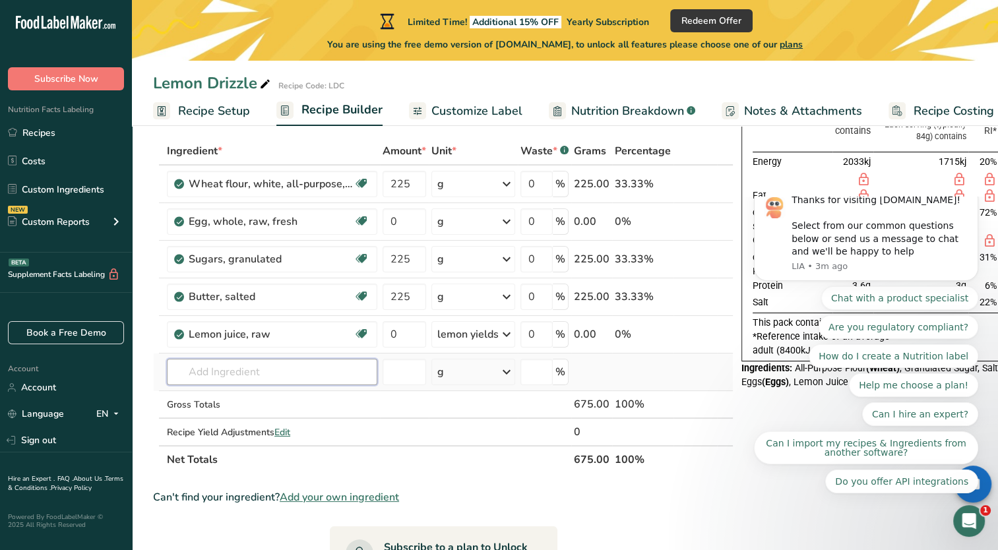
click at [252, 368] on input "text" at bounding box center [272, 372] width 210 height 26
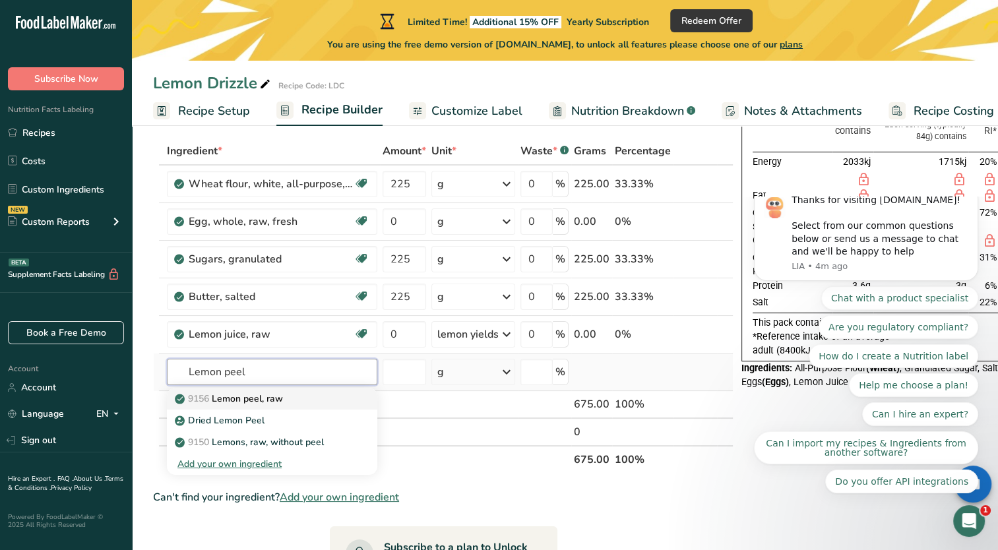
type input "Lemon peel"
click at [249, 402] on p "9156 Lemon peel, raw" at bounding box center [230, 399] width 106 height 14
type input "Lemon peel, raw"
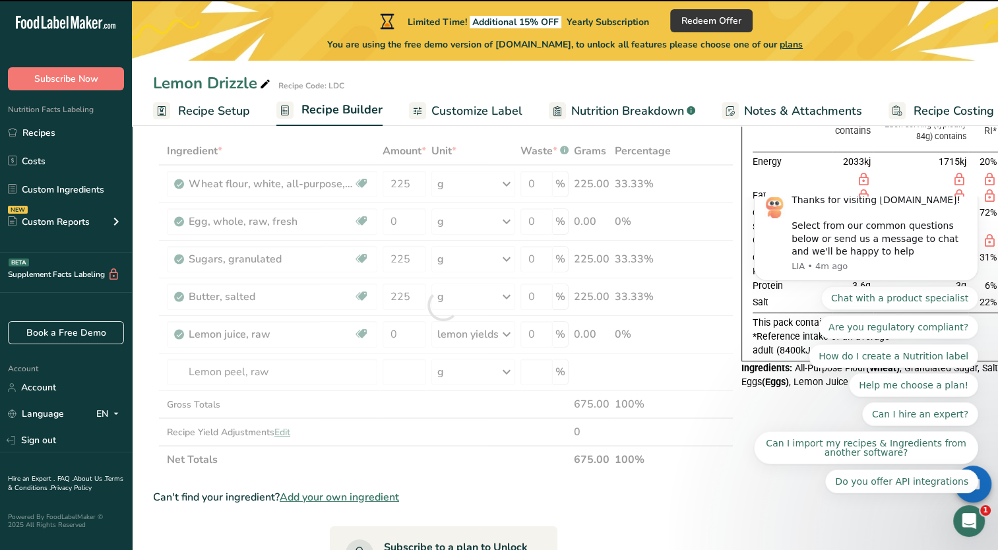
type input "0"
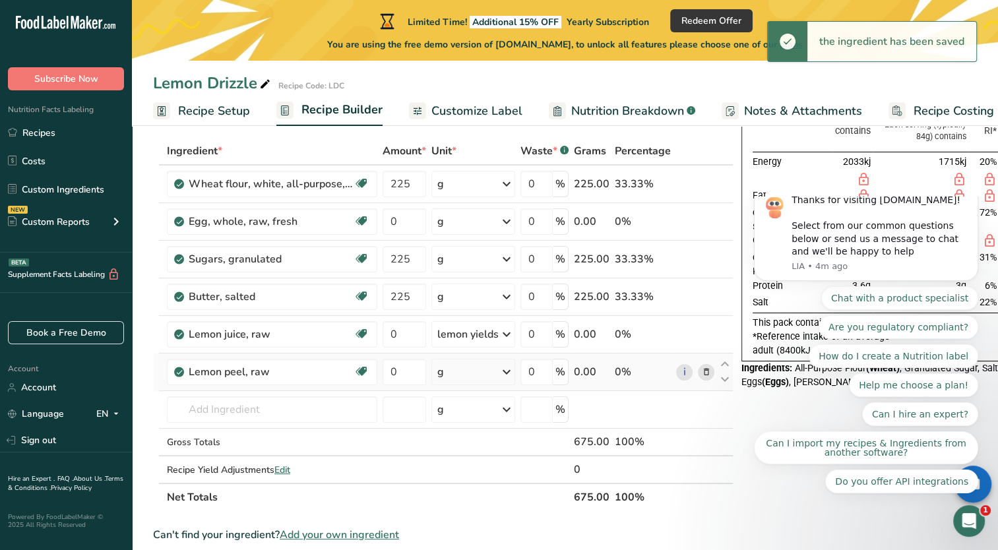
click at [500, 367] on icon at bounding box center [507, 372] width 16 height 24
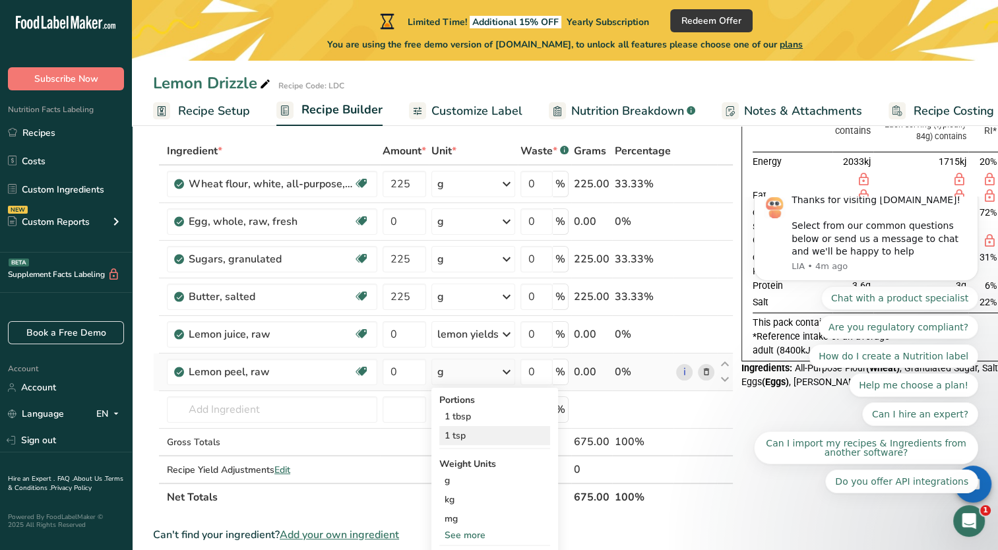
click at [472, 434] on div "1 tsp" at bounding box center [494, 435] width 111 height 19
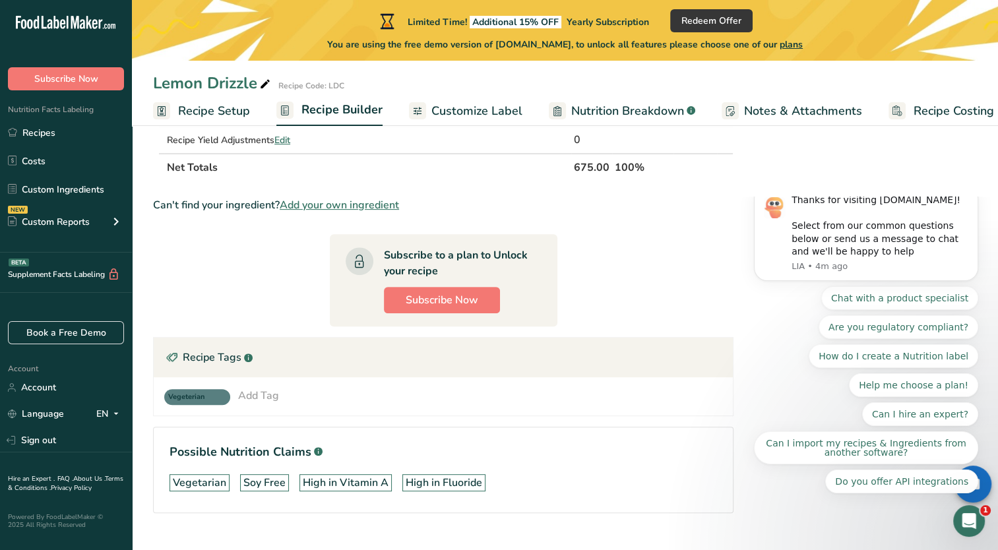
scroll to position [428, 0]
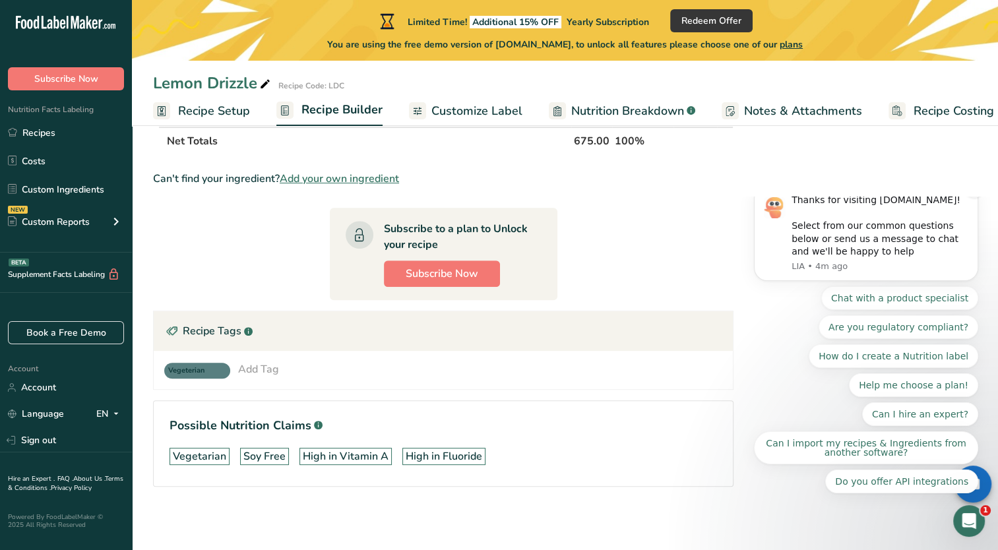
click at [974, 193] on icon "Dismiss notification" at bounding box center [974, 188] width 7 height 7
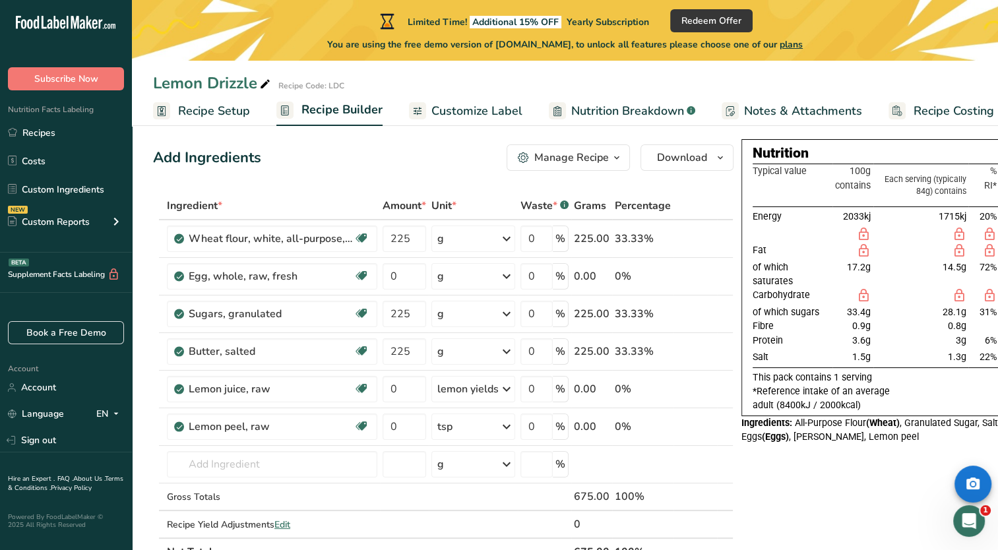
scroll to position [0, 0]
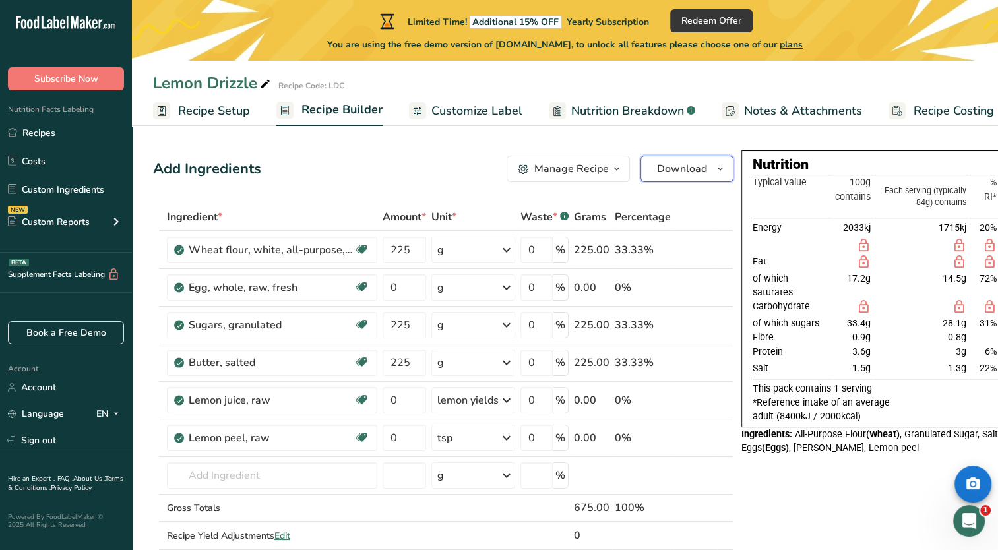
click at [691, 171] on span "Download" at bounding box center [682, 169] width 50 height 16
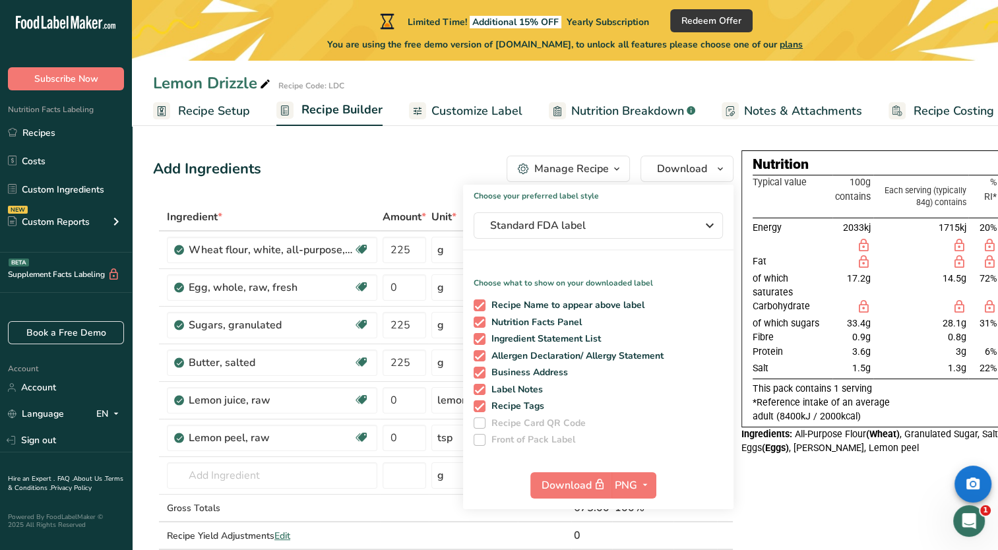
click at [793, 484] on div "Nutrition Typical value 100g contains Each serving (typically 84g) contains % R…" at bounding box center [907, 550] width 330 height 801
